Goal: Transaction & Acquisition: Purchase product/service

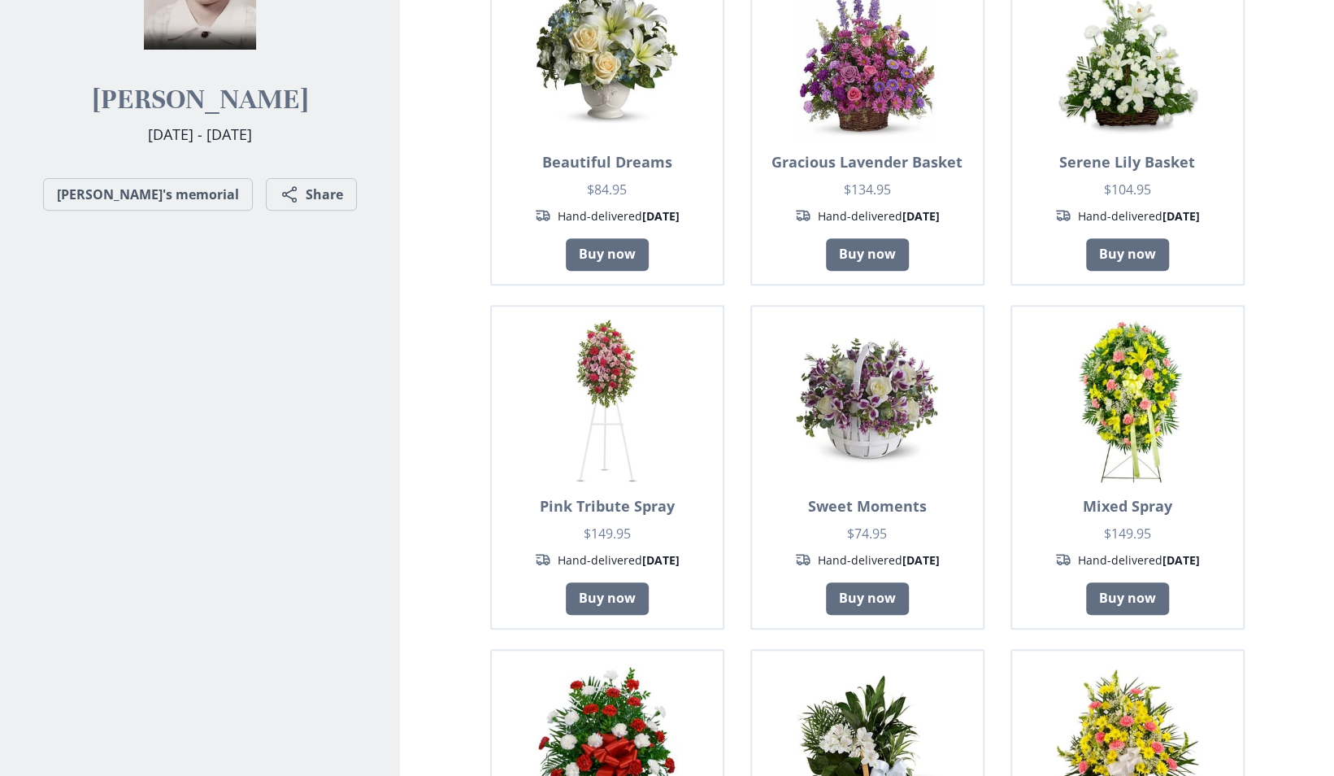
scroll to position [325, 0]
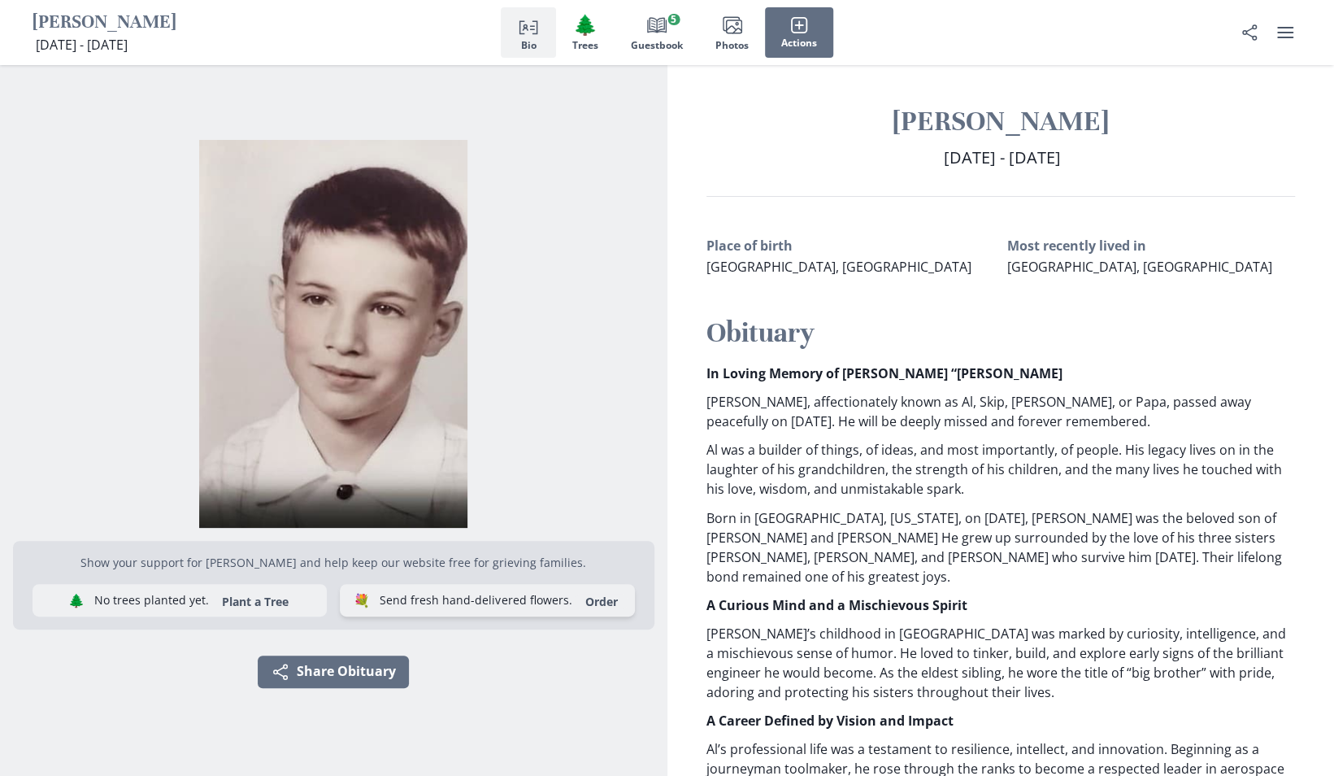
click at [605, 602] on link "Order" at bounding box center [601, 601] width 52 height 15
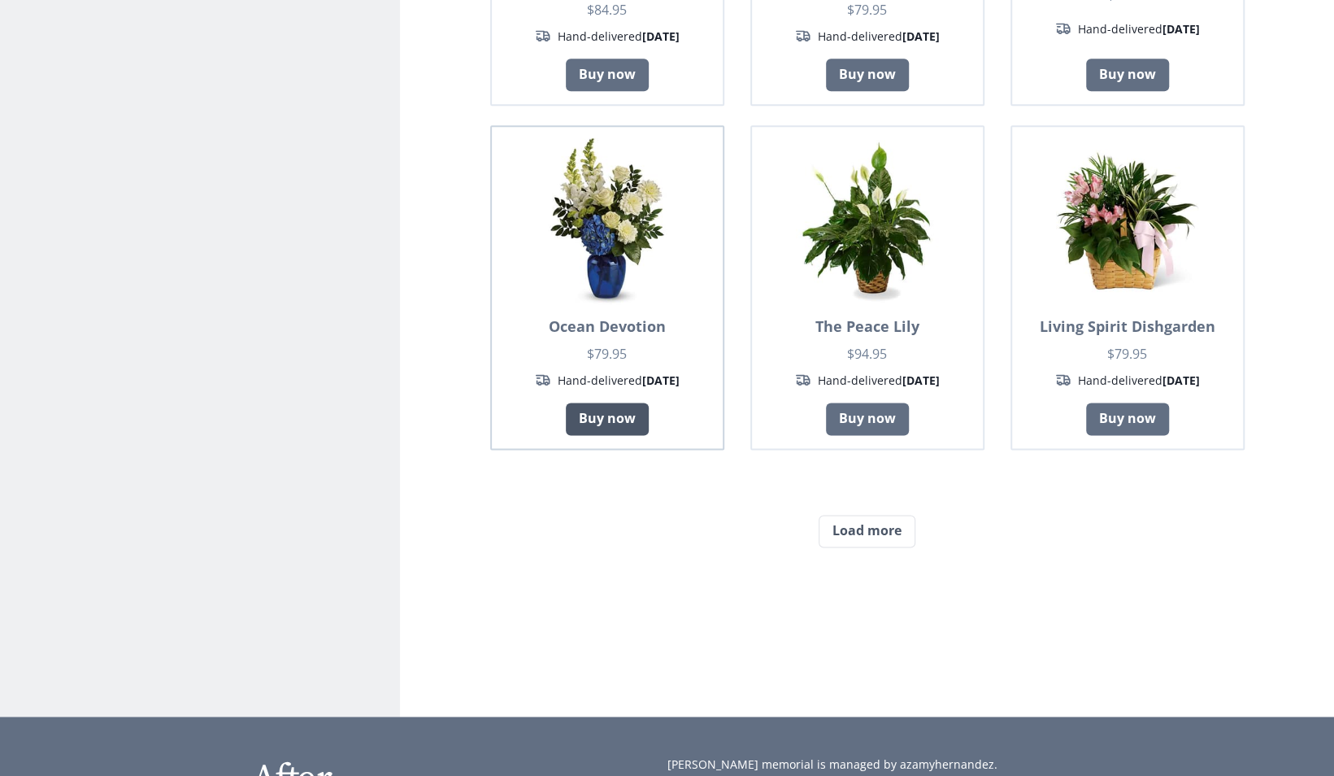
scroll to position [1220, 0]
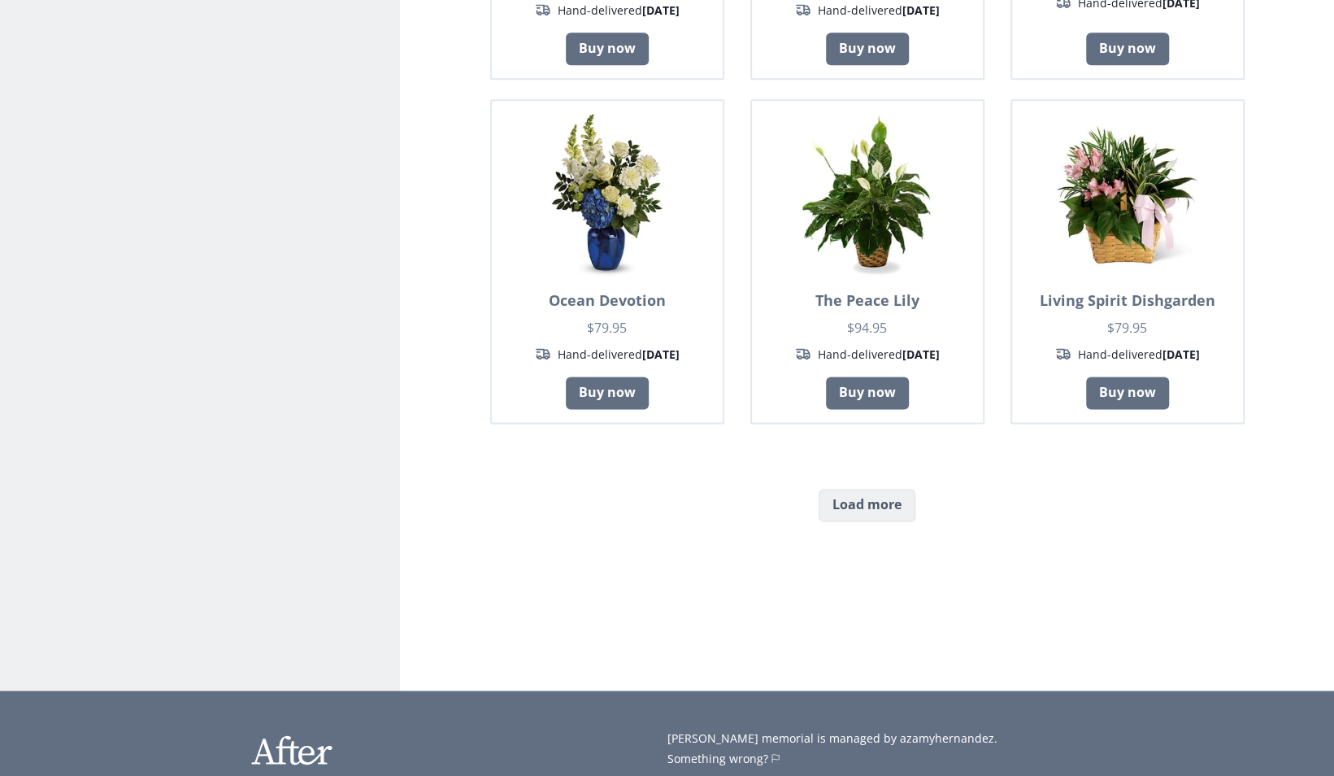
click at [836, 513] on button "Load more" at bounding box center [867, 505] width 97 height 33
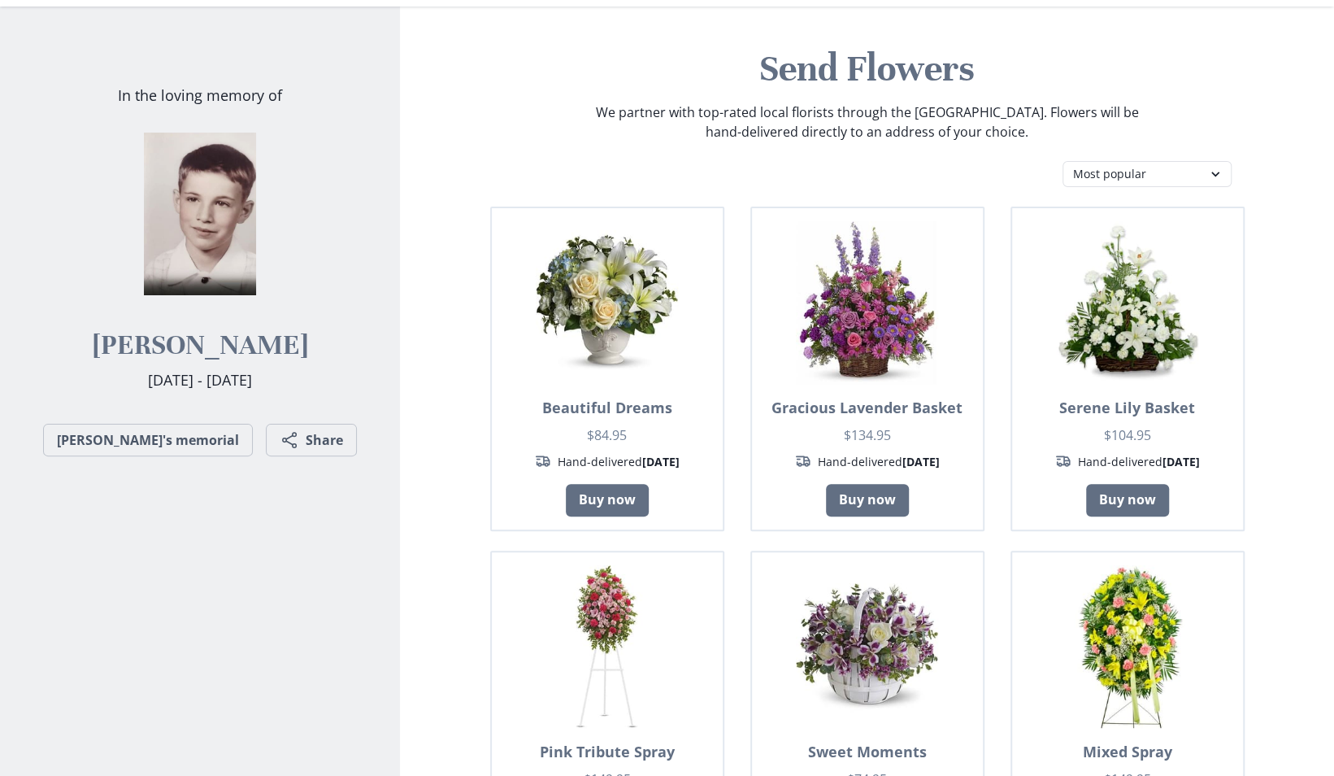
scroll to position [0, 0]
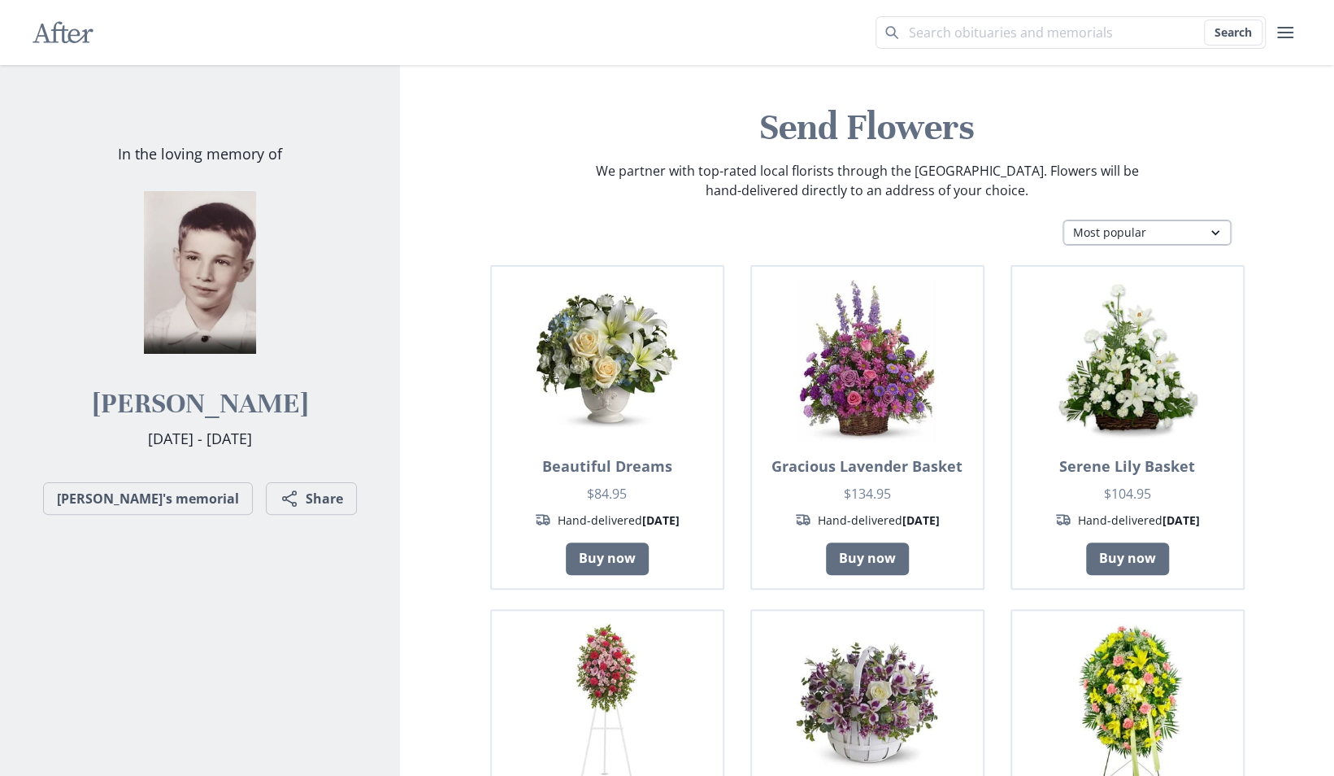
click at [1215, 224] on select "Most popular Table arrangements Baskets Plants Funerals Standing sprays Wreaths…" at bounding box center [1147, 233] width 169 height 26
select select "fp"
click at [1063, 220] on select "Most popular Table arrangements Baskets Plants Funerals Standing sprays Wreaths…" at bounding box center [1147, 233] width 169 height 26
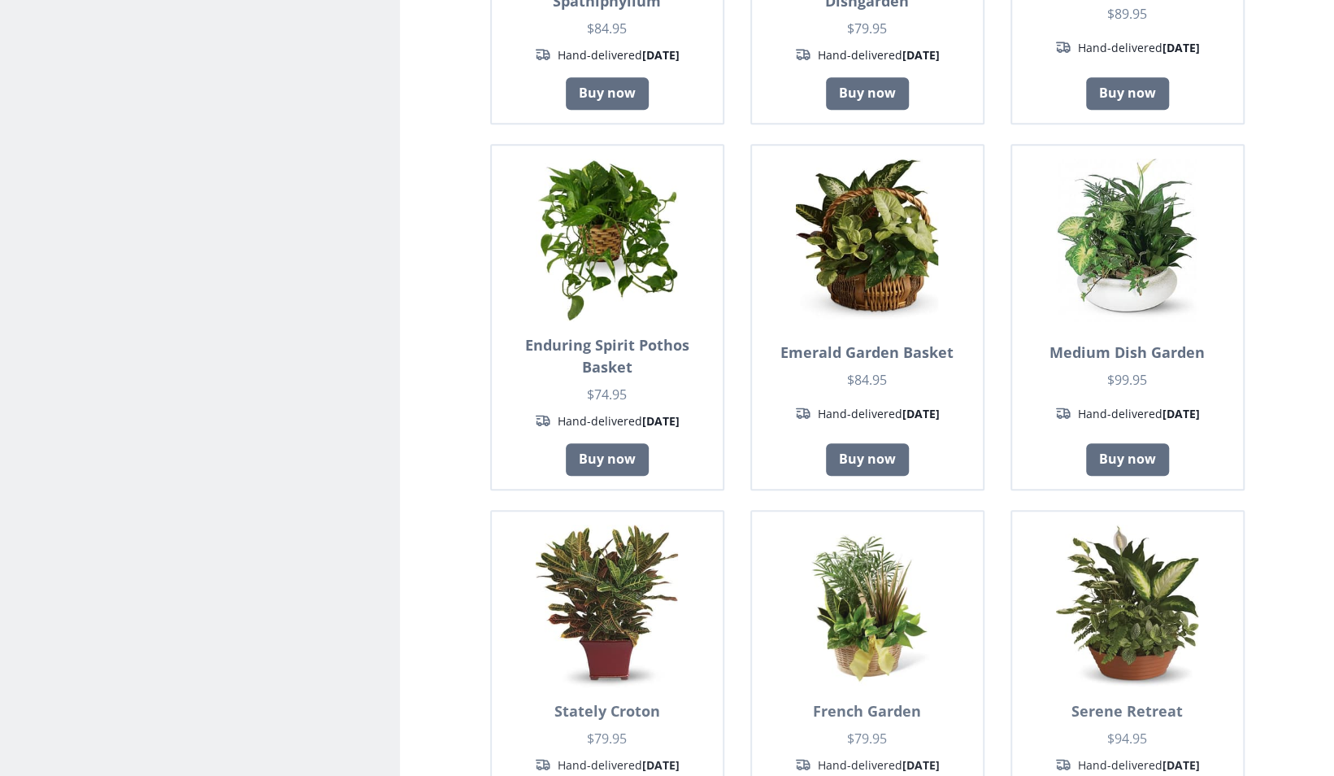
scroll to position [1057, 0]
